Goal: Task Accomplishment & Management: Manage account settings

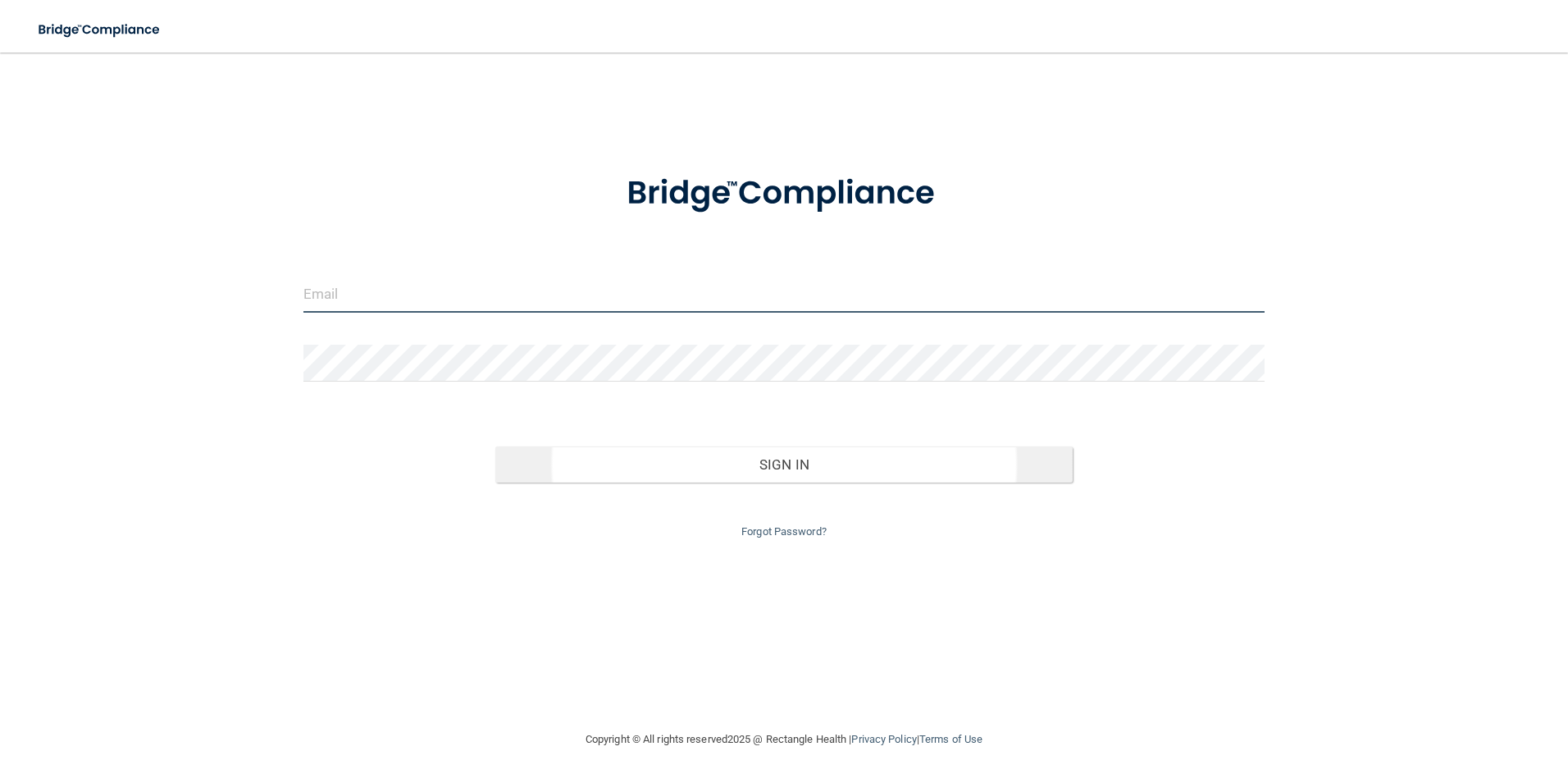
type input "[EMAIL_ADDRESS][DOMAIN_NAME]"
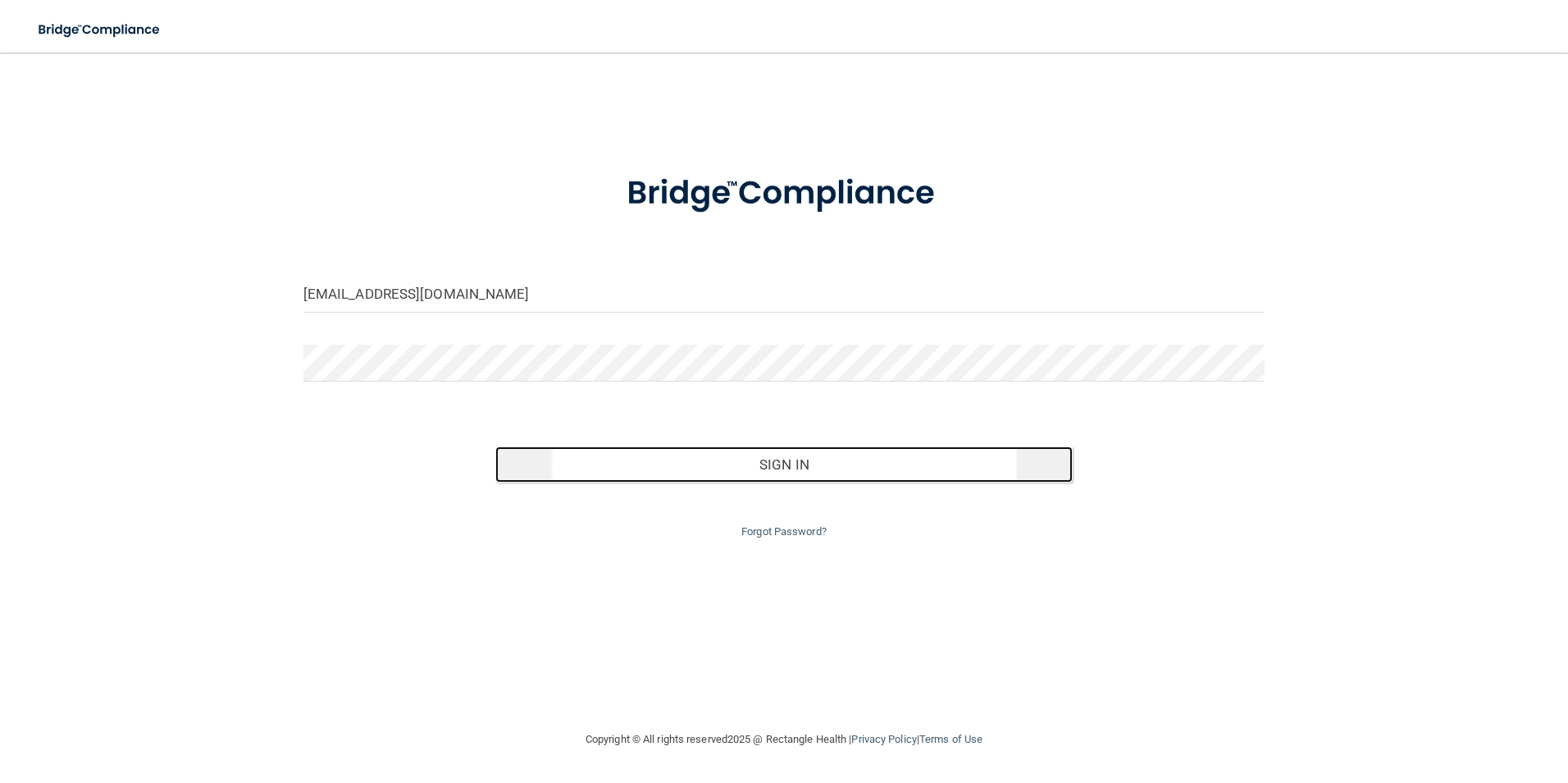
click at [790, 471] on button "Sign In" at bounding box center [784, 464] width 578 height 36
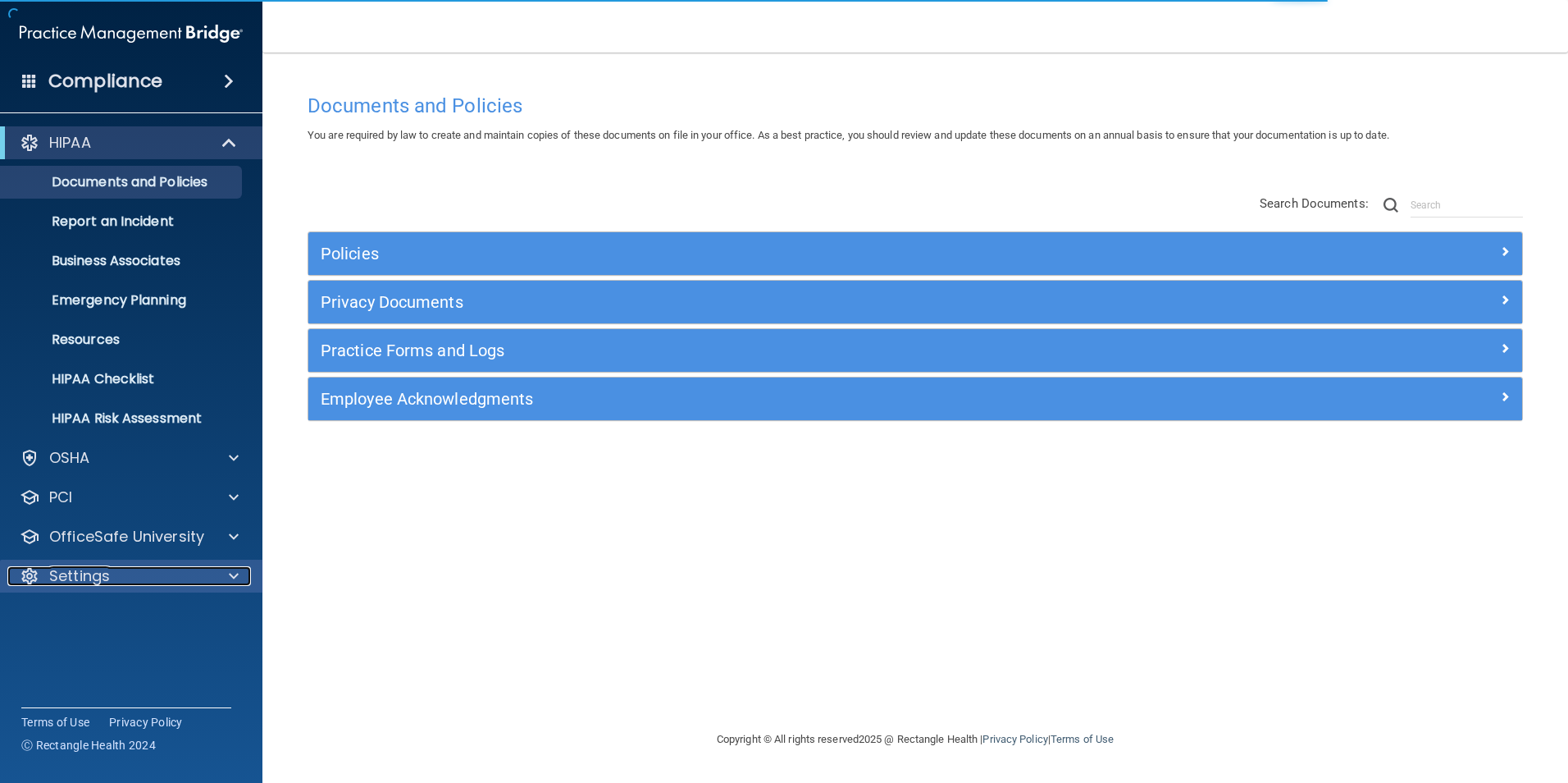
click at [230, 578] on span at bounding box center [233, 575] width 9 height 20
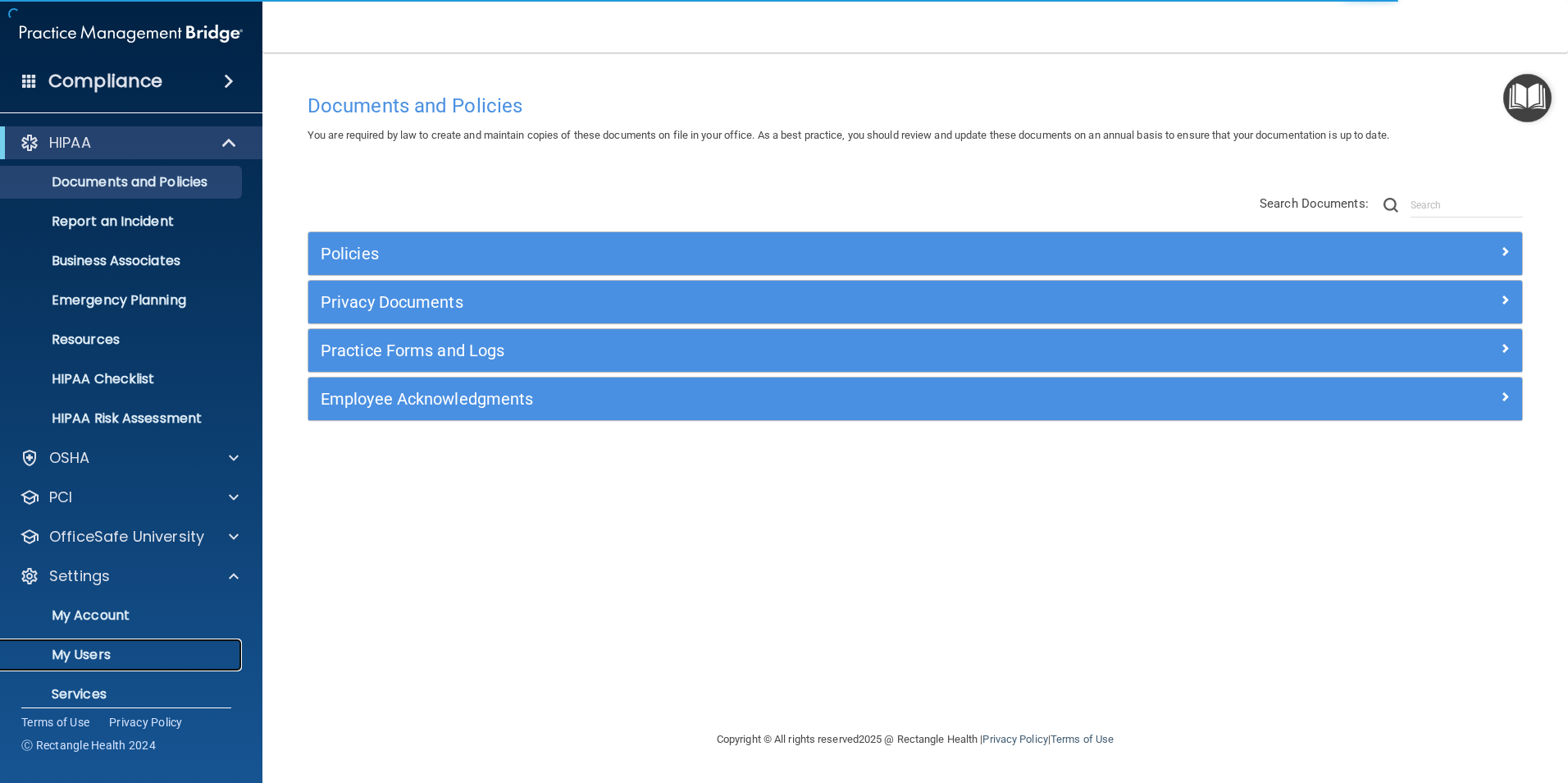
click at [146, 660] on p "My Users" at bounding box center [122, 655] width 224 height 16
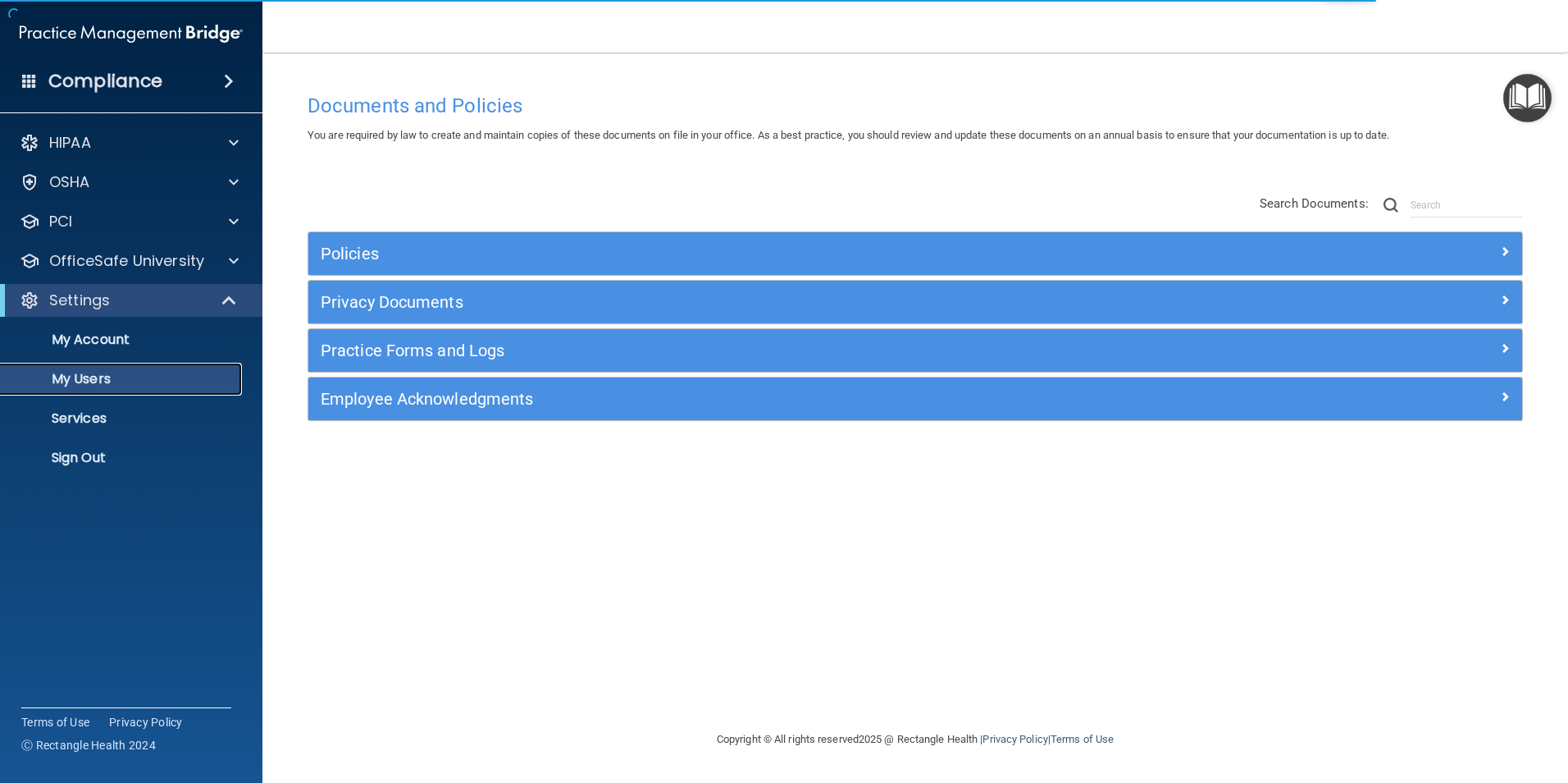
select select "20"
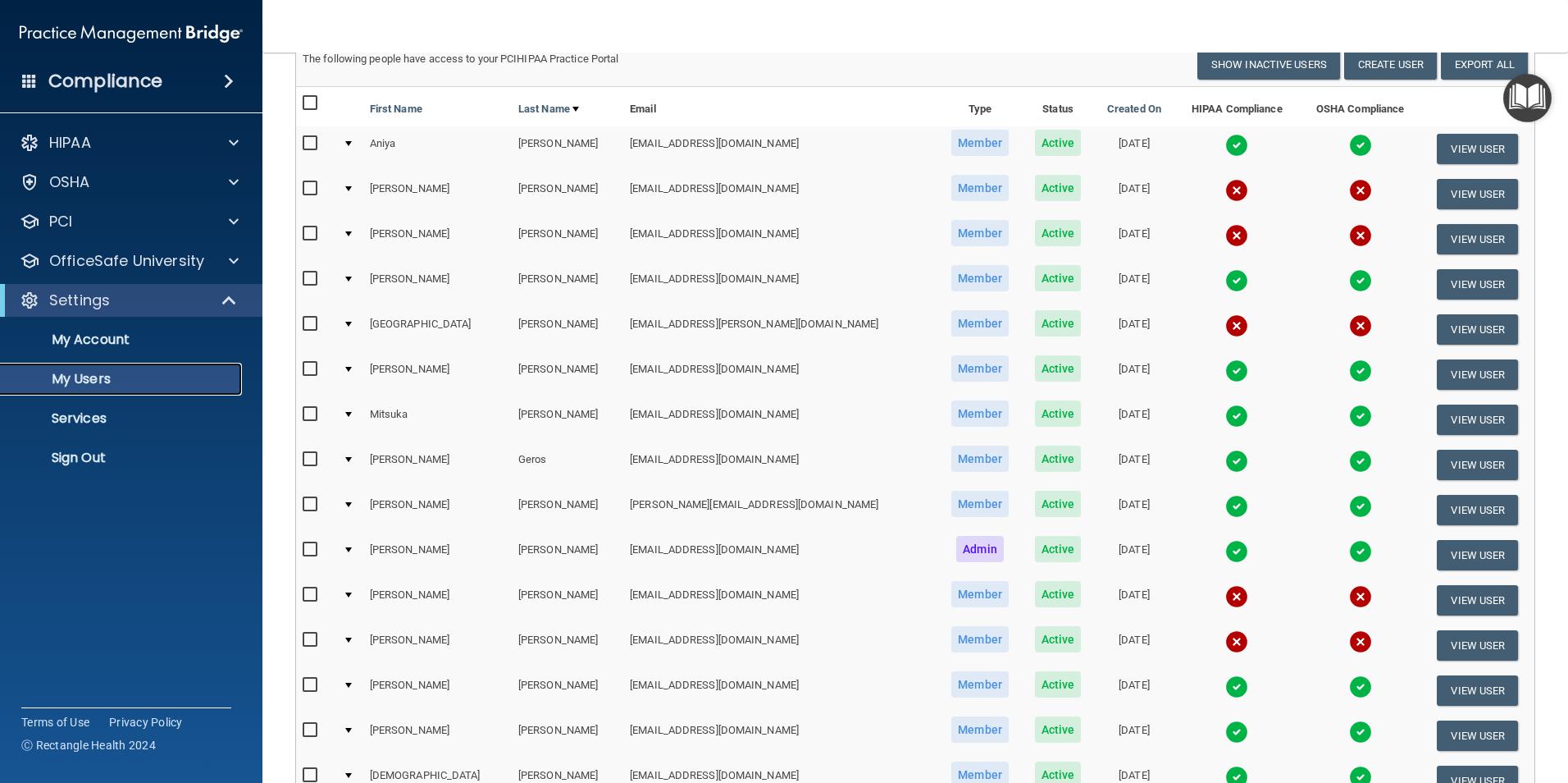
scroll to position [165, 0]
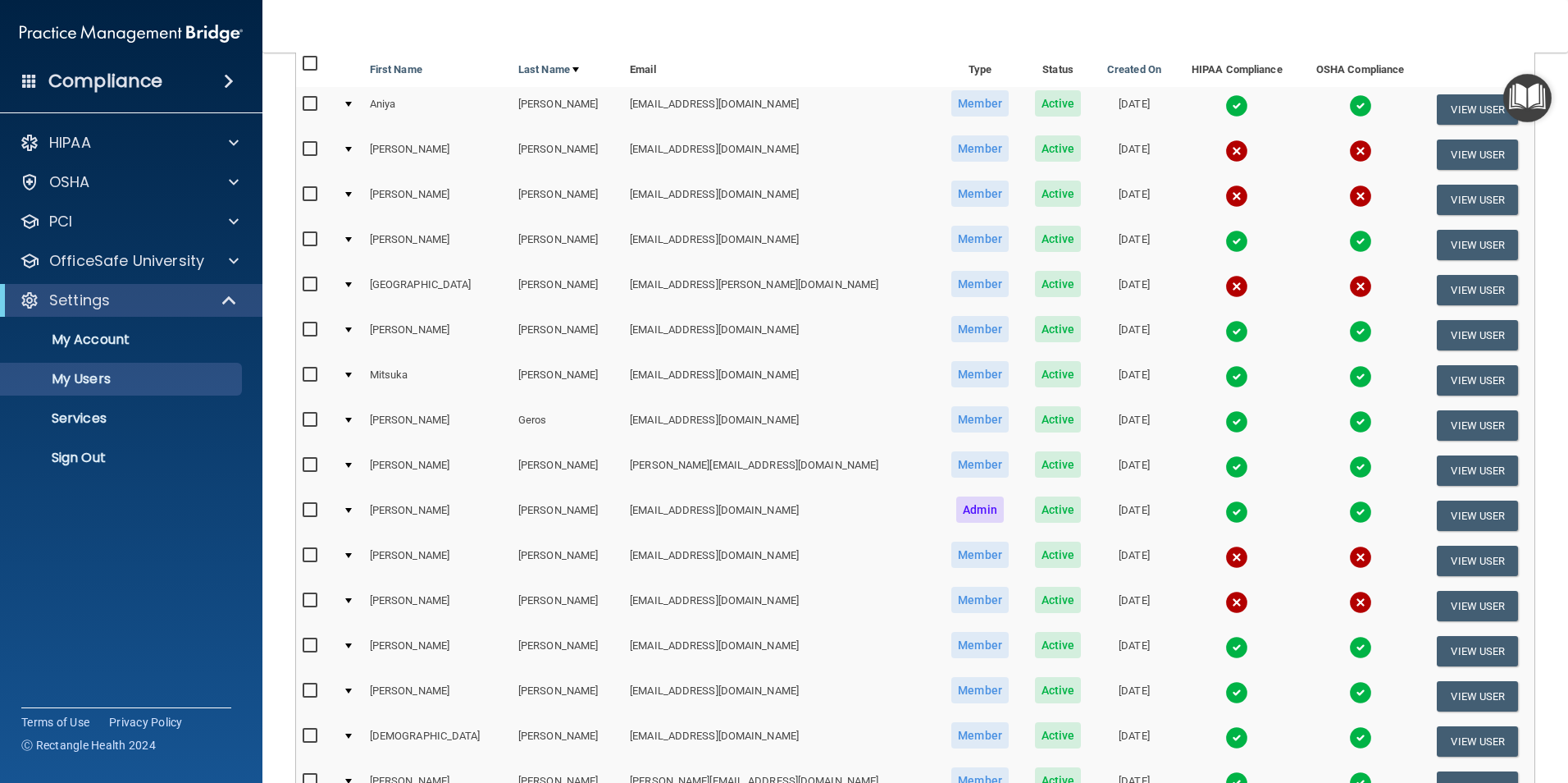
click at [313, 283] on input "checkbox" at bounding box center [312, 284] width 19 height 13
checkbox input "true"
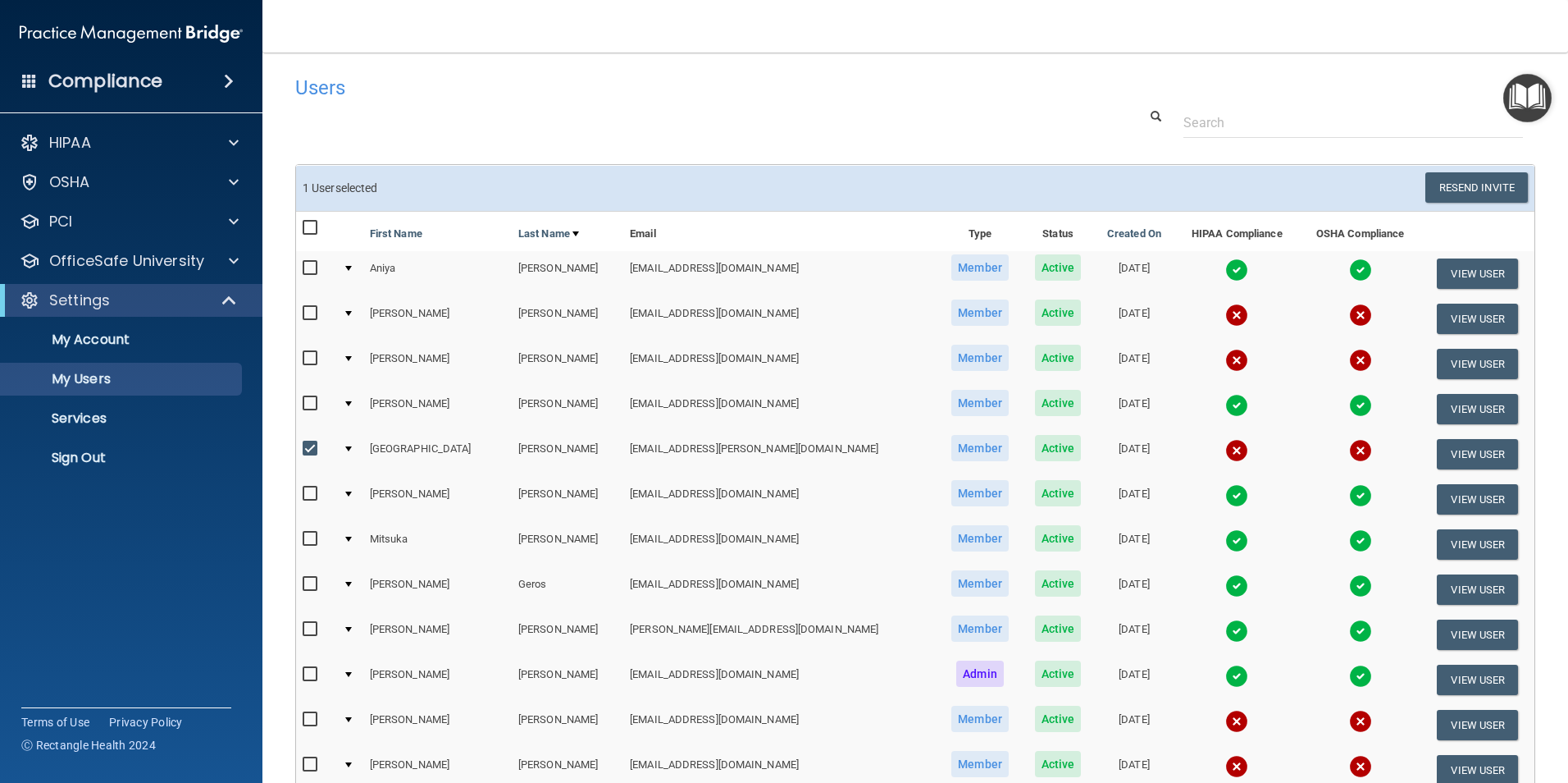
scroll to position [0, 0]
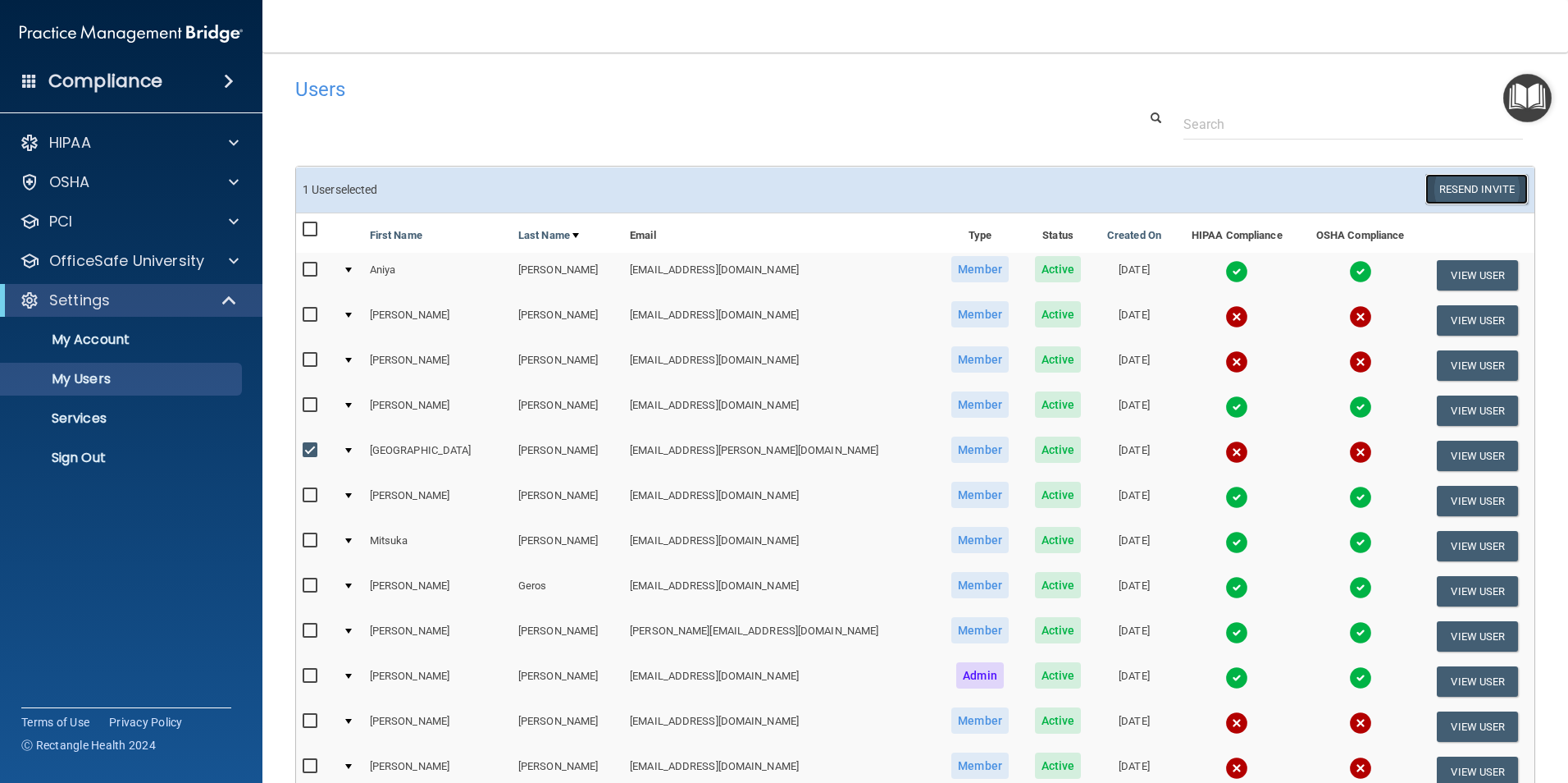
click at [1442, 190] on button "Resend Invite" at bounding box center [1477, 189] width 102 height 30
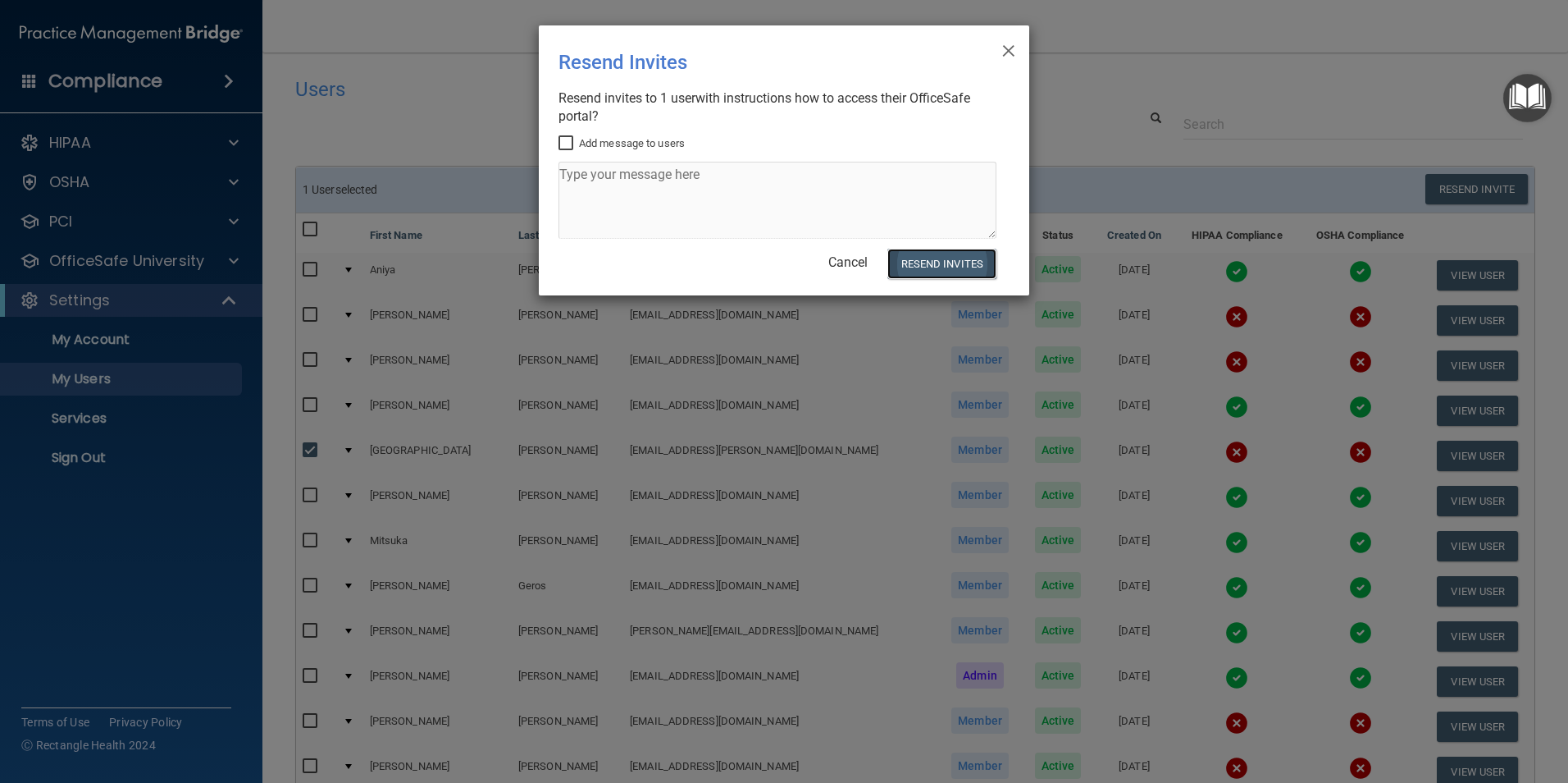
click at [906, 258] on button "Resend Invites" at bounding box center [942, 264] width 109 height 30
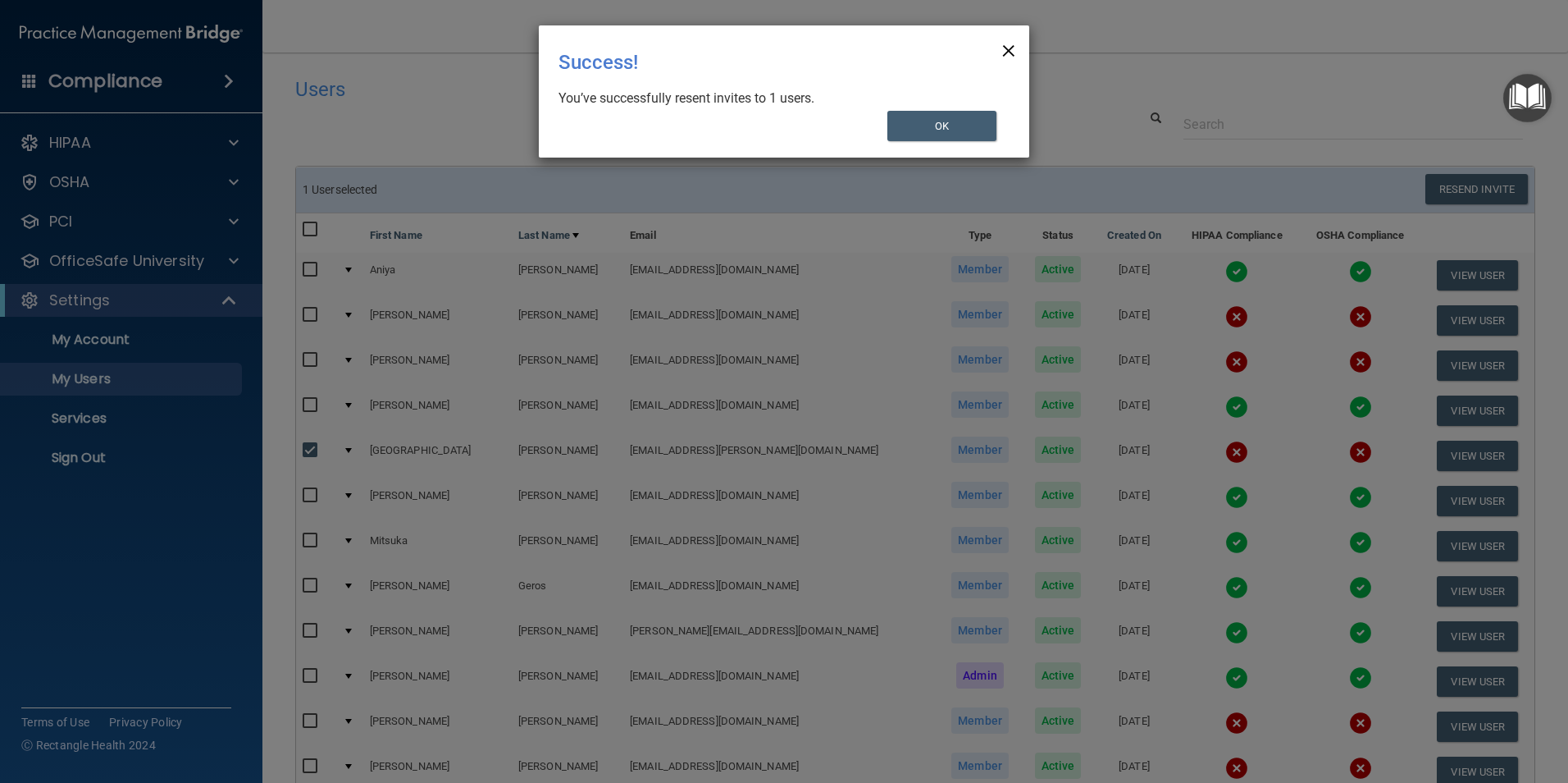
click at [1010, 50] on span "×" at bounding box center [1008, 48] width 15 height 33
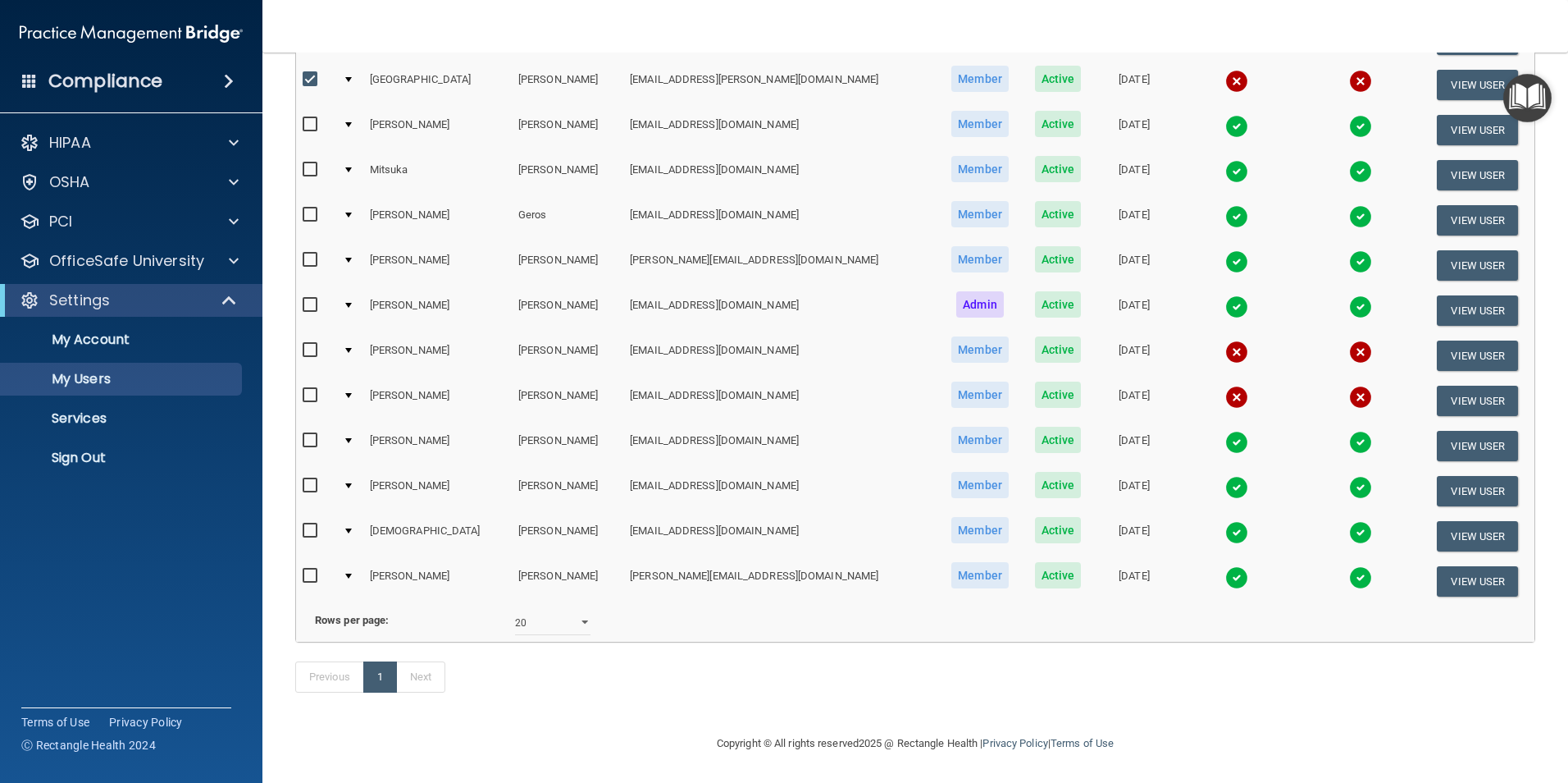
scroll to position [395, 0]
click at [311, 389] on input "checkbox" at bounding box center [312, 395] width 19 height 13
checkbox input "true"
click at [310, 344] on input "checkbox" at bounding box center [312, 350] width 19 height 13
checkbox input "true"
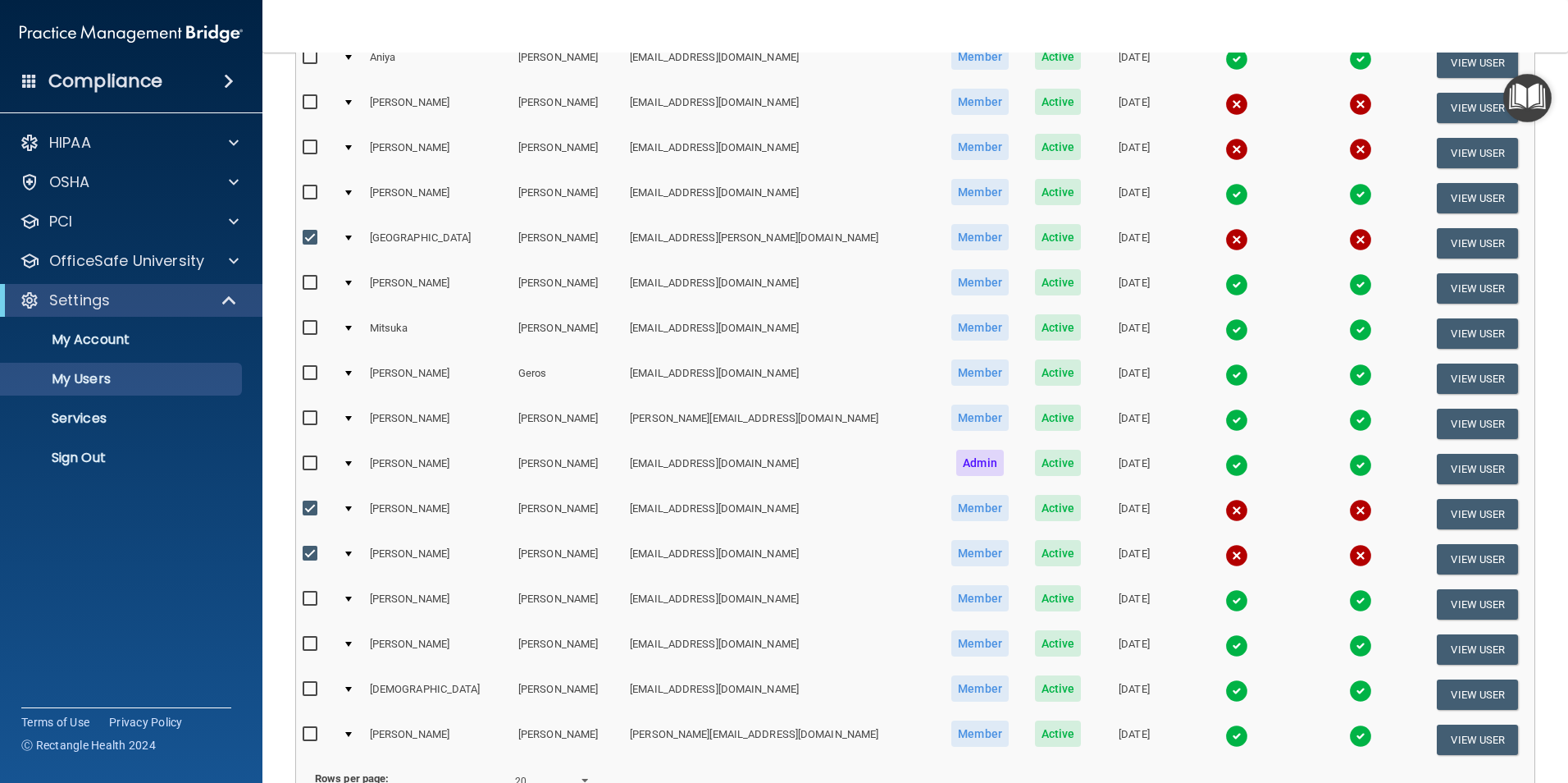
scroll to position [149, 0]
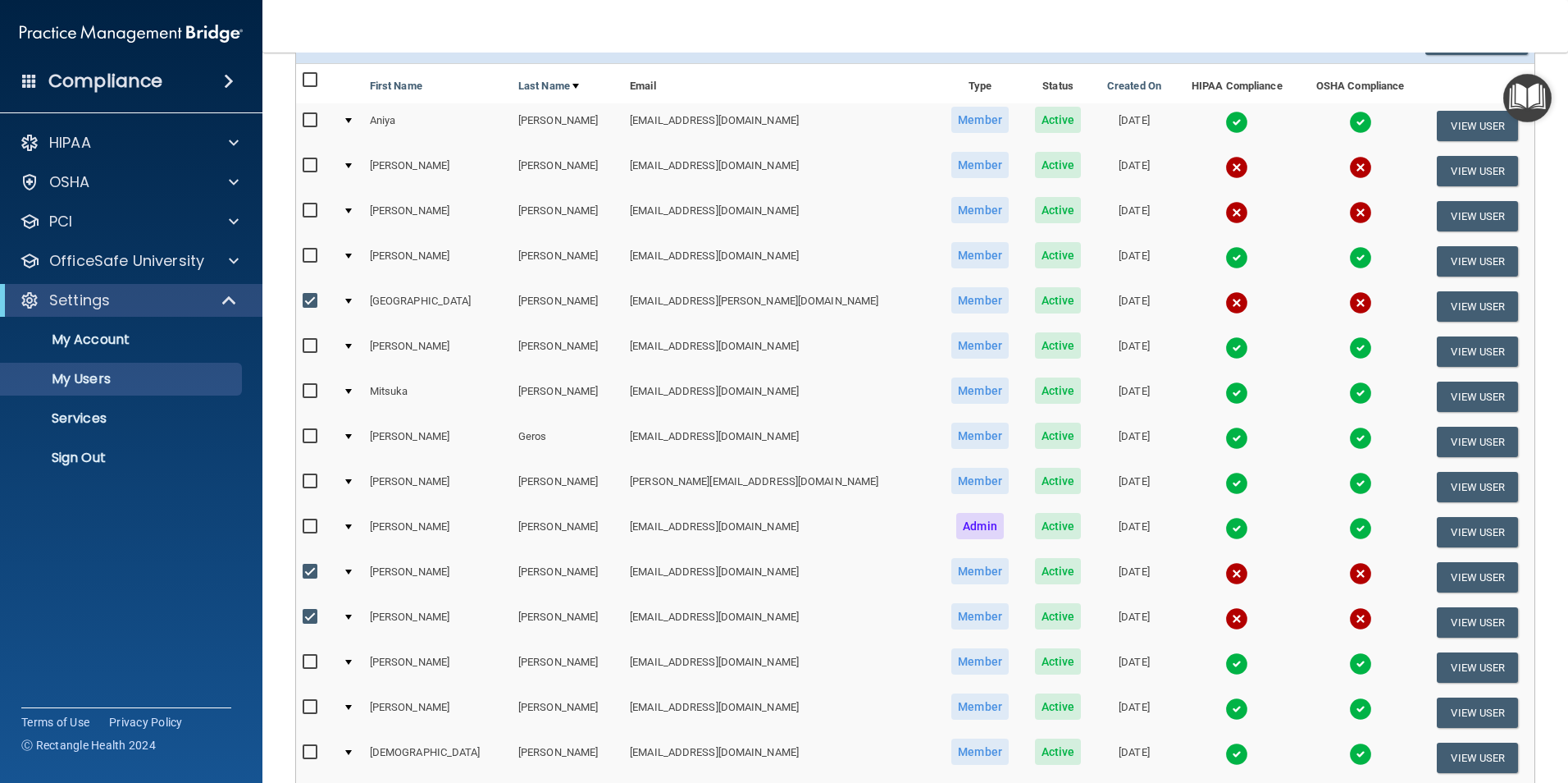
click at [313, 298] on input "checkbox" at bounding box center [312, 301] width 19 height 13
checkbox input "false"
click at [307, 214] on input "checkbox" at bounding box center [312, 210] width 19 height 13
checkbox input "true"
click at [309, 170] on input "checkbox" at bounding box center [312, 165] width 19 height 13
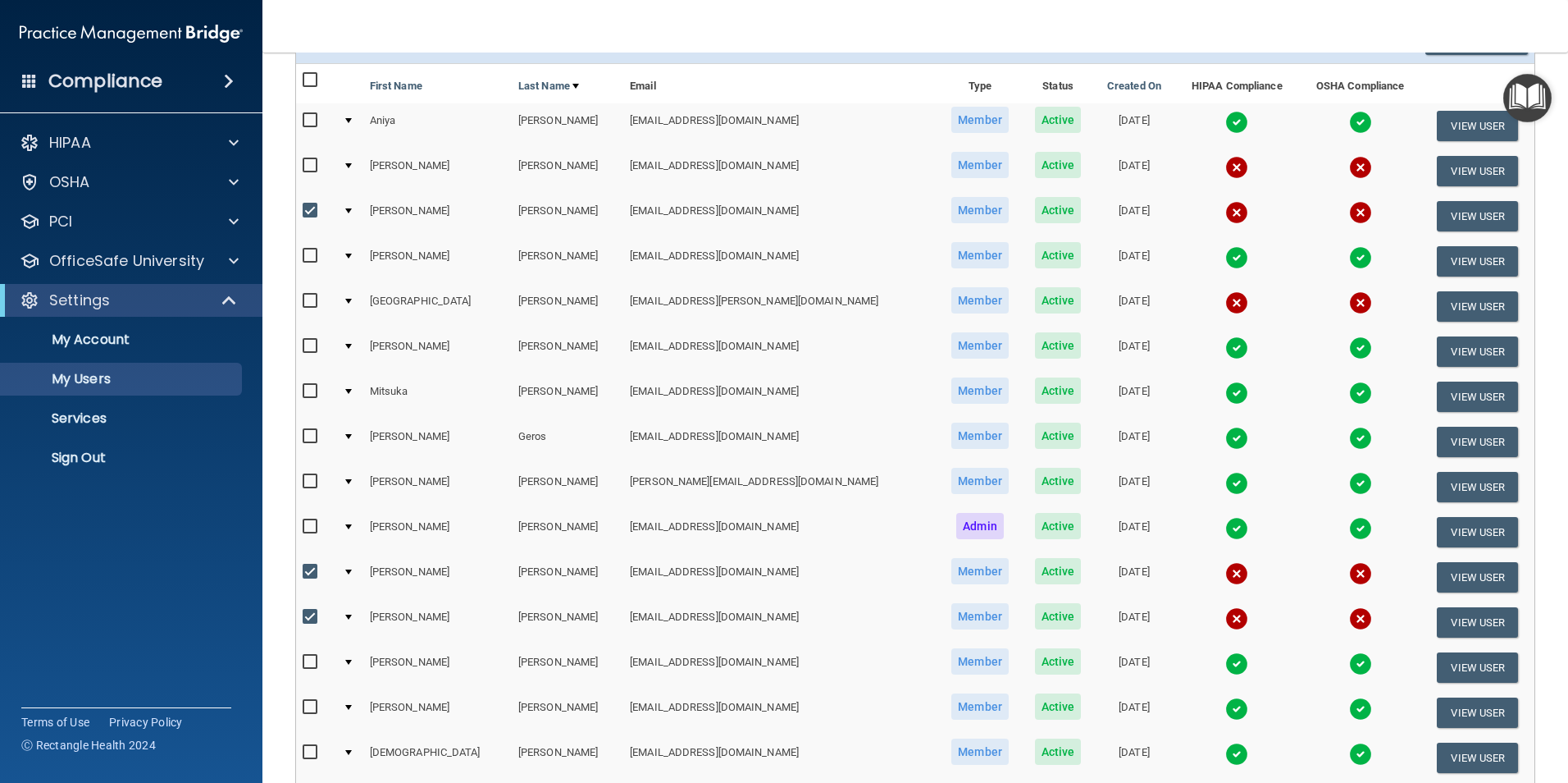
checkbox input "true"
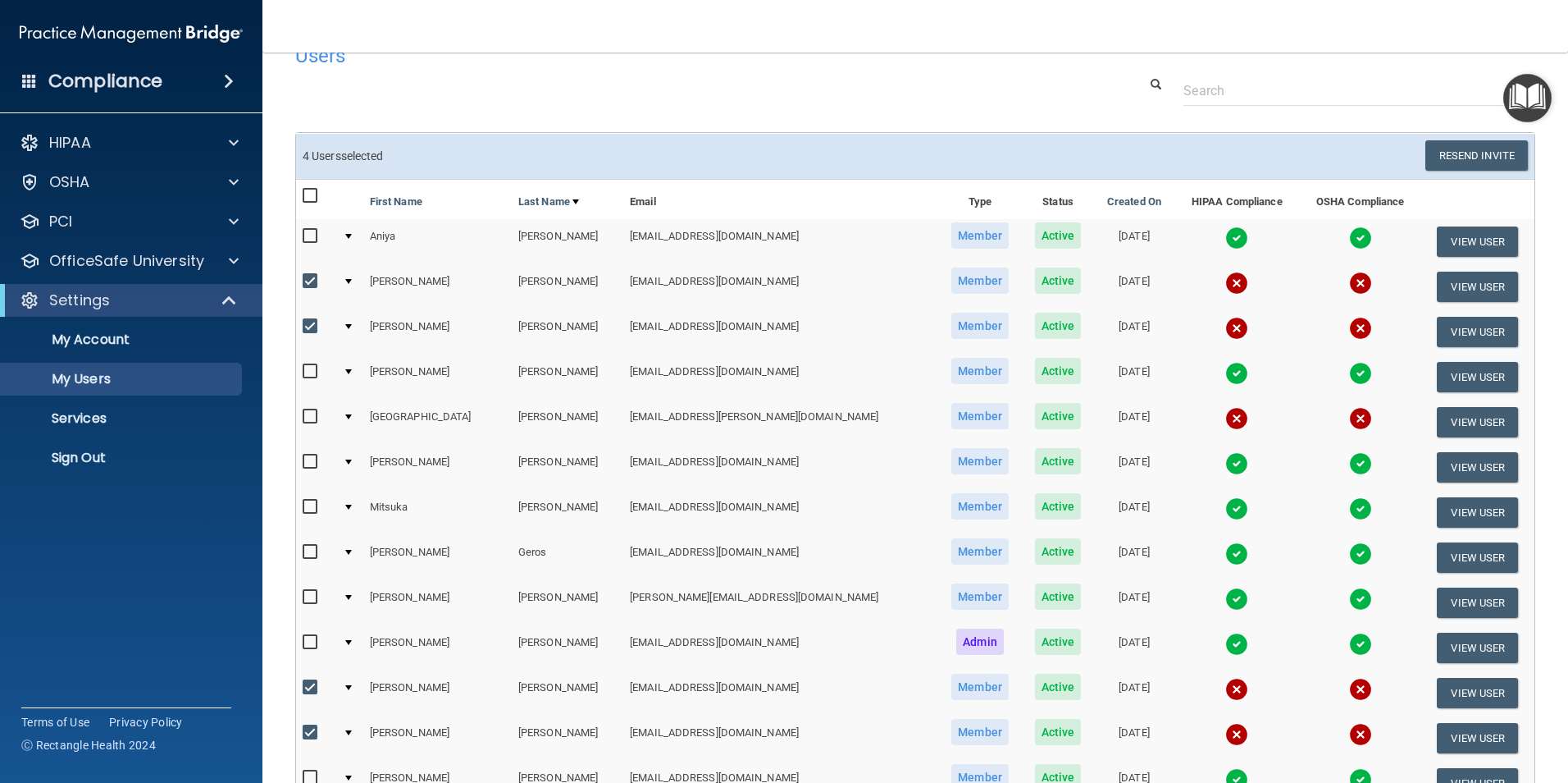
scroll to position [0, 0]
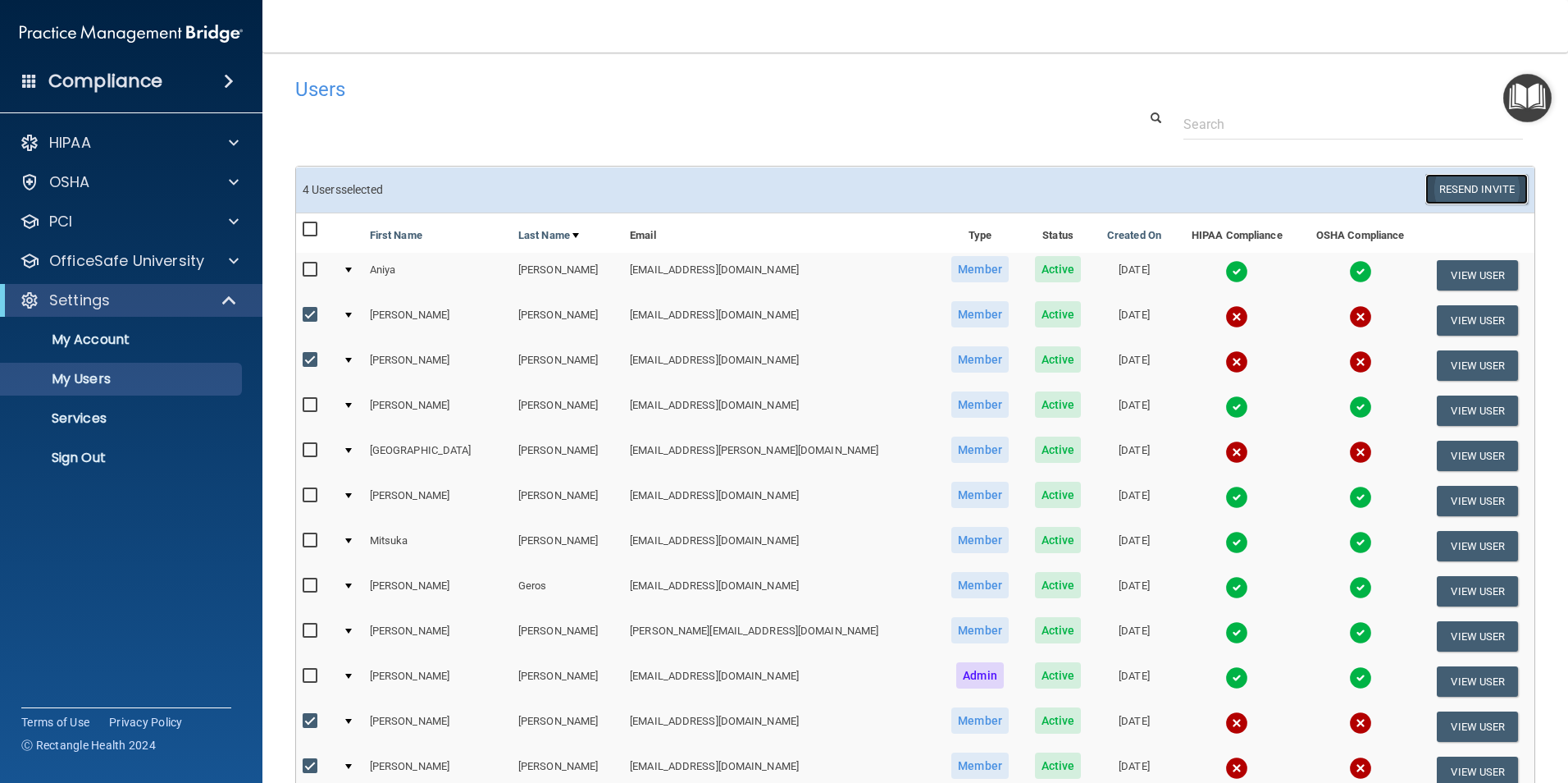
click at [1460, 195] on button "Resend Invite" at bounding box center [1477, 189] width 102 height 30
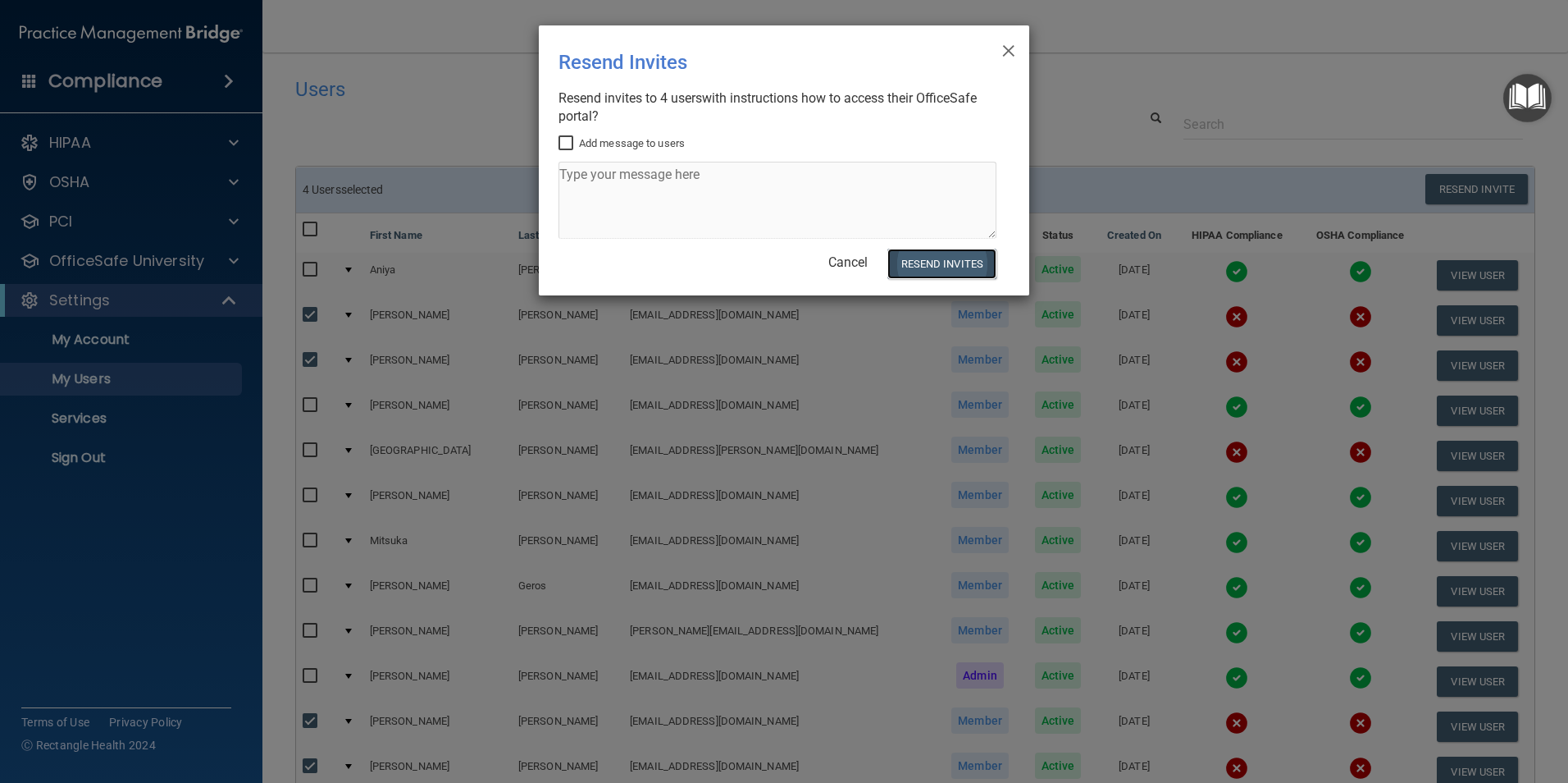
click at [916, 258] on button "Resend Invites" at bounding box center [942, 264] width 109 height 30
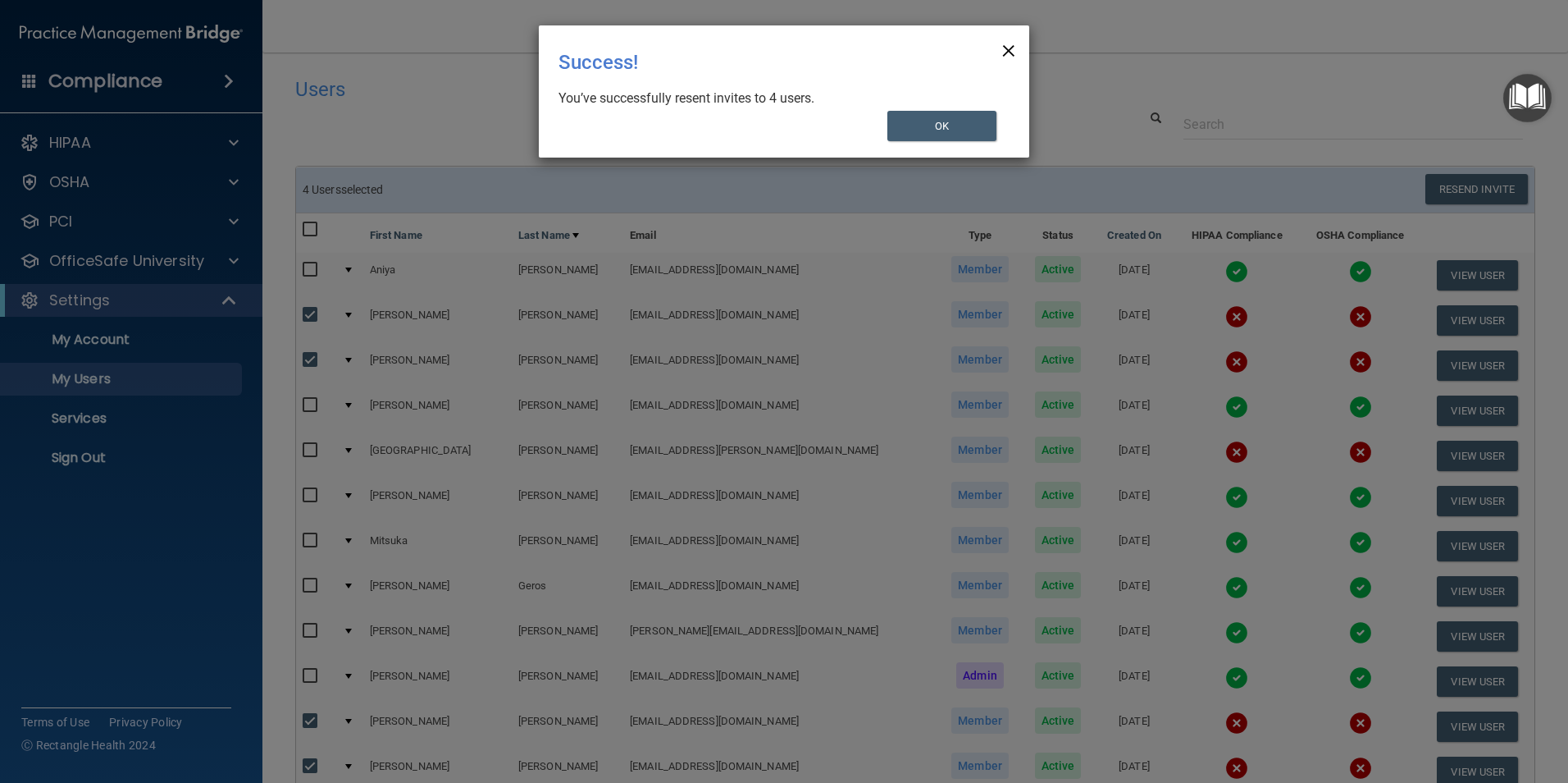
click at [1015, 45] on span "×" at bounding box center [1008, 48] width 15 height 33
